Goal: Transaction & Acquisition: Purchase product/service

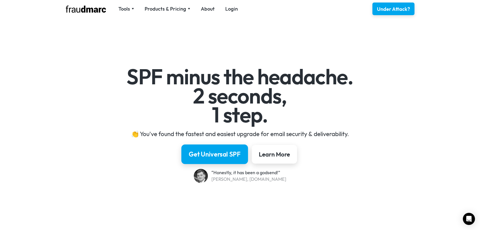
click at [193, 153] on div "Get Universal SPF" at bounding box center [215, 154] width 52 height 9
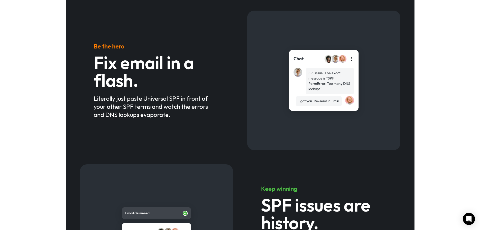
scroll to position [224, 0]
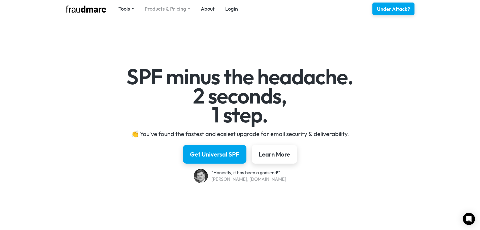
click at [170, 8] on div "Products & Pricing" at bounding box center [166, 8] width 42 height 7
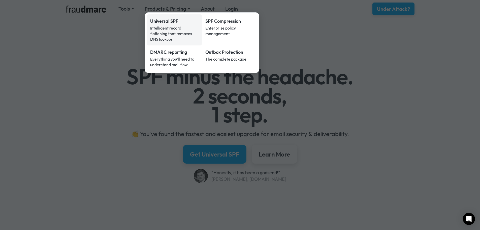
click at [158, 25] on link "Universal SPF Intelligent record flattening that removes DNS lookups" at bounding box center [174, 29] width 55 height 31
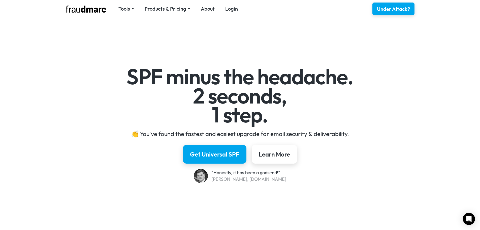
drag, startPoint x: 227, startPoint y: 130, endPoint x: 231, endPoint y: 144, distance: 13.9
drag, startPoint x: 231, startPoint y: 144, endPoint x: 120, endPoint y: 55, distance: 141.3
click at [120, 55] on div "SPF minus the headache. 2 seconds, 1 step. 👏 You've found the fastest and easie…" at bounding box center [240, 118] width 480 height 186
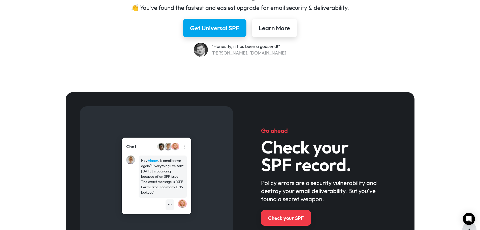
scroll to position [50, 0]
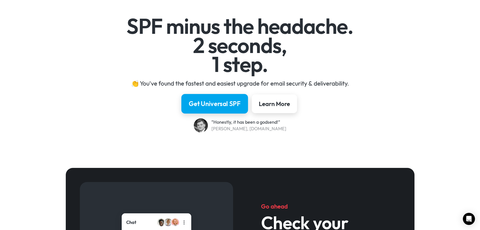
click at [199, 102] on div "Get Universal SPF" at bounding box center [215, 103] width 52 height 9
